Goal: Task Accomplishment & Management: Use online tool/utility

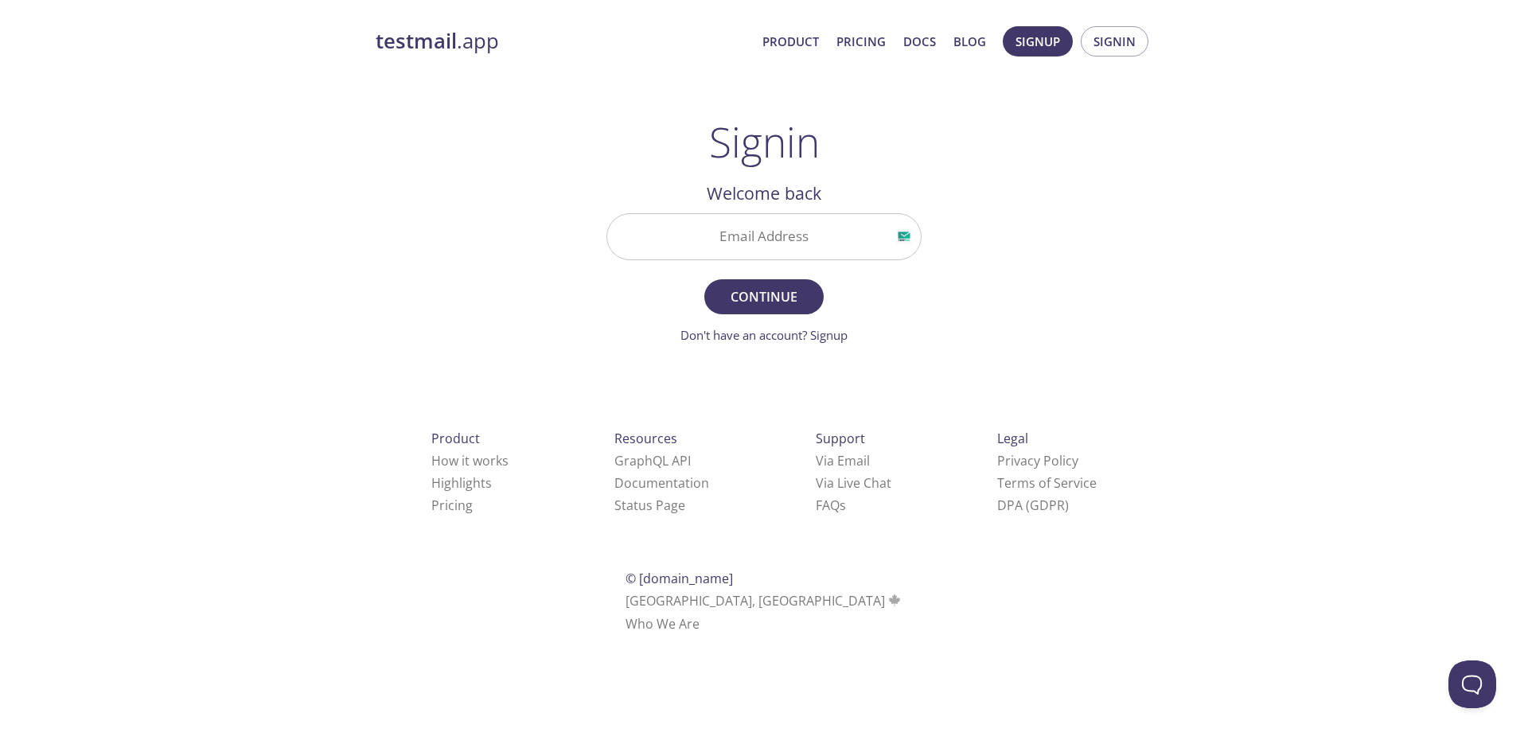
click at [769, 244] on input "Email Address" at bounding box center [763, 236] width 313 height 45
type input "r"
type input "[EMAIL_ADDRESS][DOMAIN_NAME]"
click at [704, 279] on button "Continue" at bounding box center [763, 296] width 119 height 35
paste input "UUKJ7MQ"
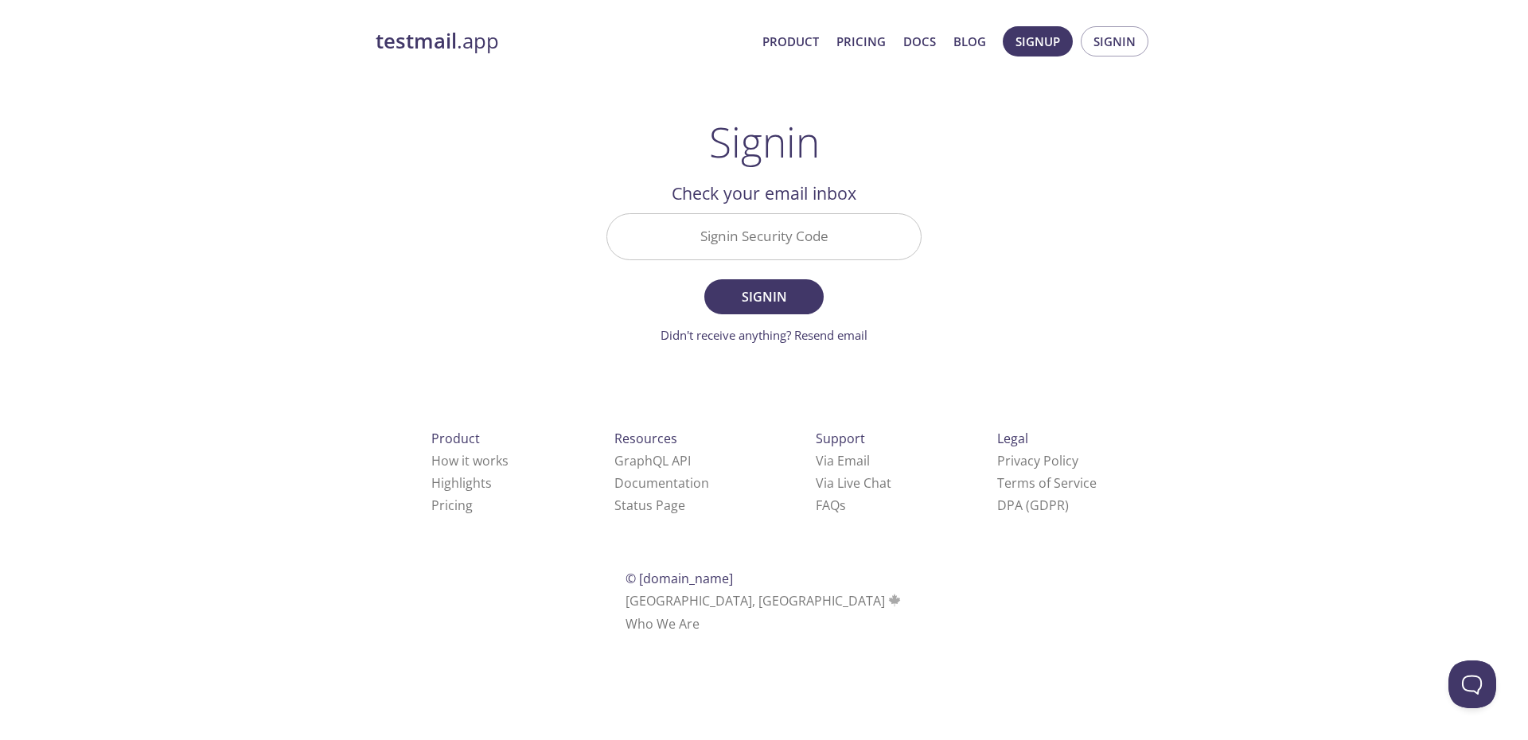
click at [796, 239] on input "Signin Security Code" at bounding box center [763, 236] width 313 height 45
type input "UUKJ7MQ"
click at [851, 301] on form "Signin Security Code UUKJ7MQ Signin Didn't receive anything? Resend email" at bounding box center [763, 278] width 315 height 131
click at [787, 301] on span "Signin" at bounding box center [764, 297] width 84 height 22
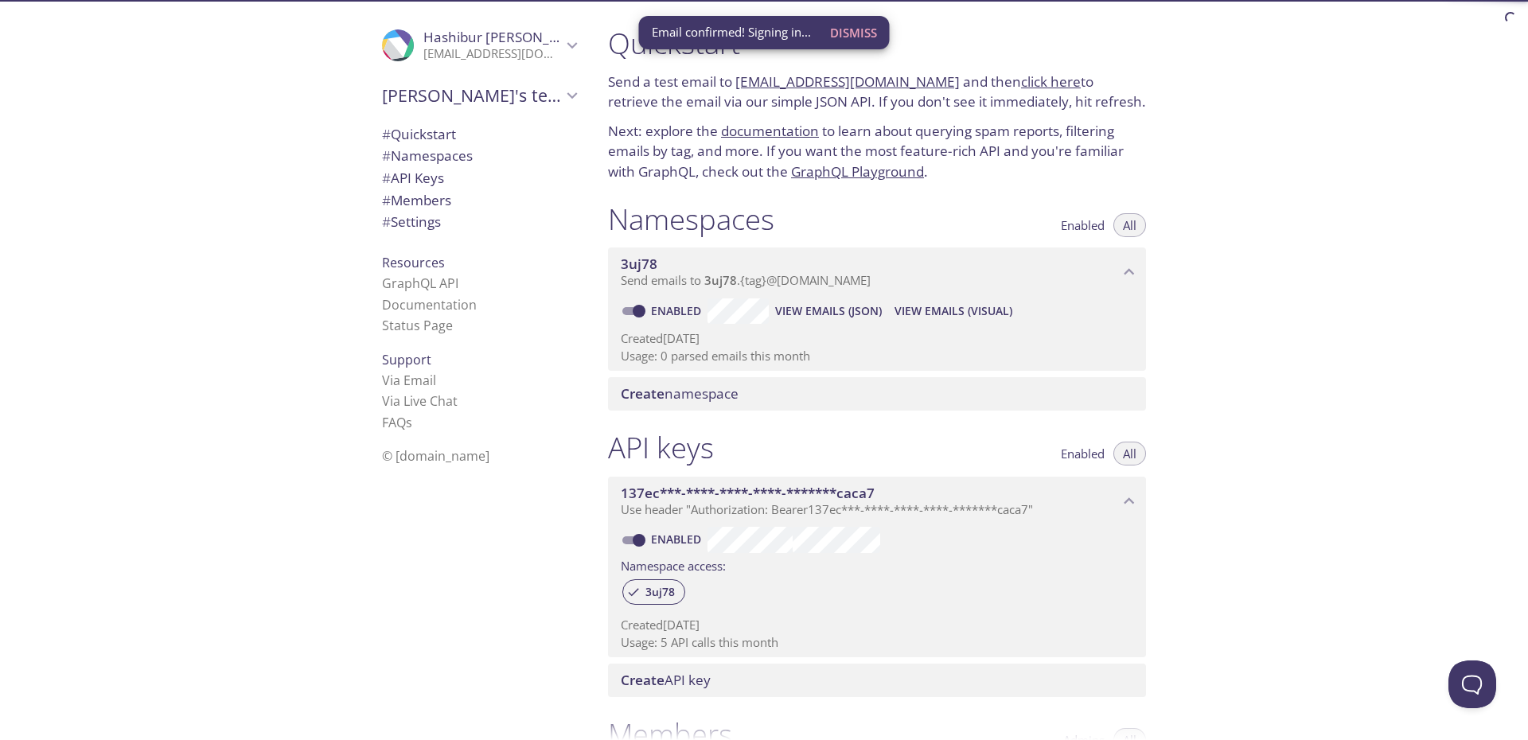
click at [848, 30] on span "Dismiss" at bounding box center [853, 32] width 47 height 21
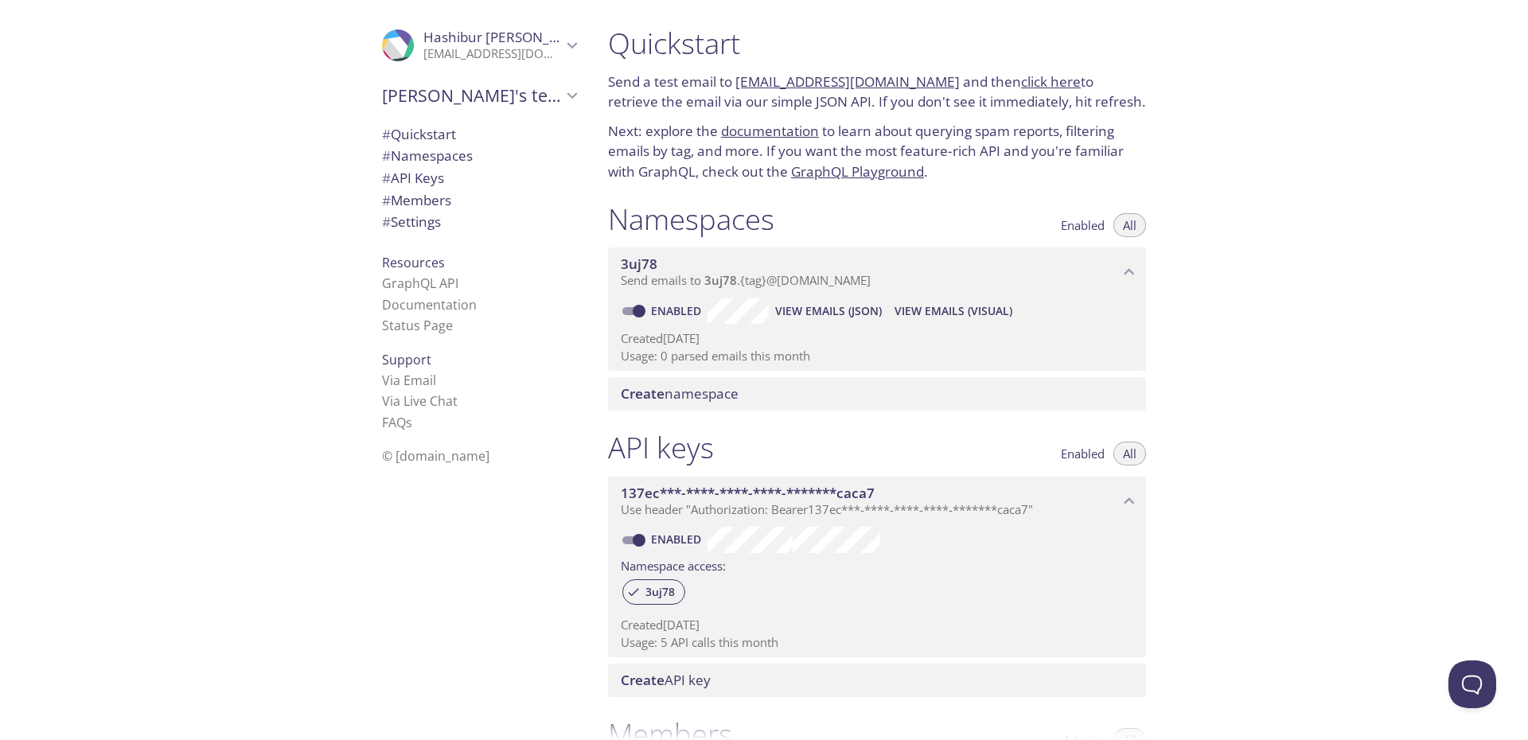
click at [884, 173] on link "GraphQL Playground" at bounding box center [857, 171] width 133 height 18
click at [1279, 189] on div "Quickstart Send a test email to [EMAIL_ADDRESS][DOMAIN_NAME] and then click her…" at bounding box center [1061, 370] width 932 height 740
